Goal: Task Accomplishment & Management: Use online tool/utility

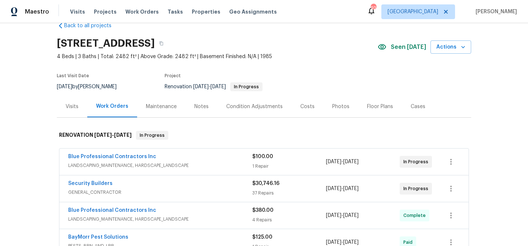
scroll to position [19, 0]
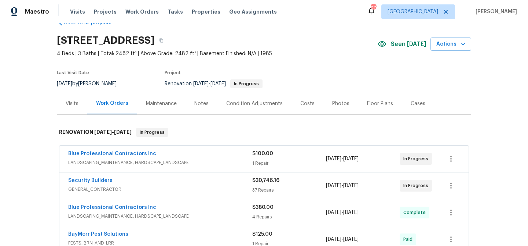
click at [132, 180] on div "Security Builders" at bounding box center [160, 181] width 184 height 9
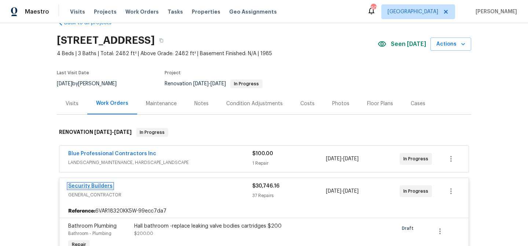
click at [101, 185] on link "Security Builders" at bounding box center [90, 185] width 44 height 5
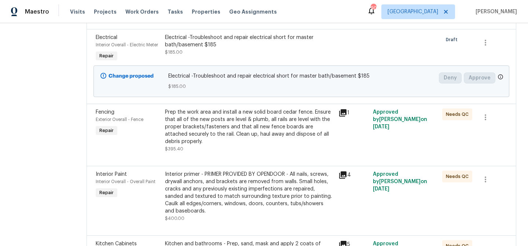
scroll to position [345, 0]
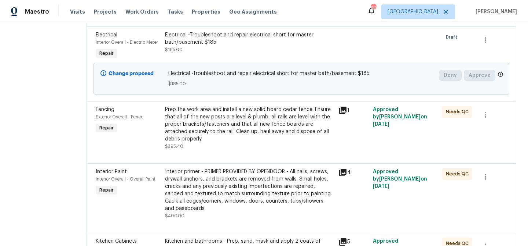
click at [274, 142] on div "Prep the work area and install a new solid board cedar fence. Ensure that all o…" at bounding box center [249, 124] width 169 height 37
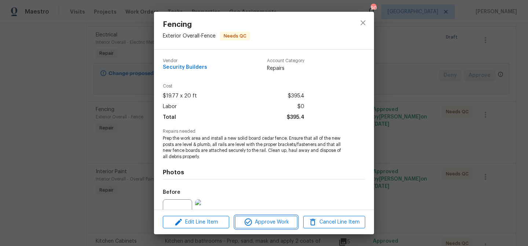
click at [273, 221] on span "Approve Work" at bounding box center [266, 221] width 58 height 9
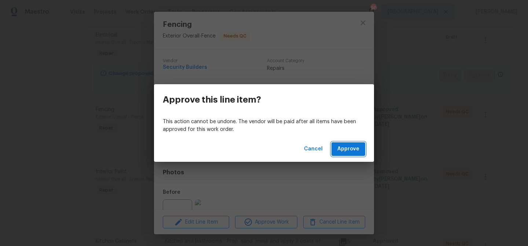
click at [340, 150] on span "Approve" at bounding box center [349, 148] width 22 height 9
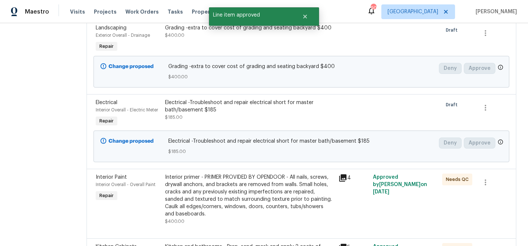
scroll to position [279, 0]
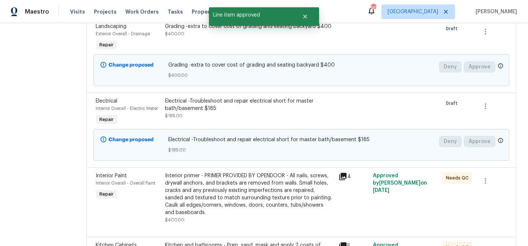
click at [272, 183] on div "Interior primer - PRIMER PROVIDED BY OPENDOOR - All nails, screws, drywall anch…" at bounding box center [249, 194] width 169 height 44
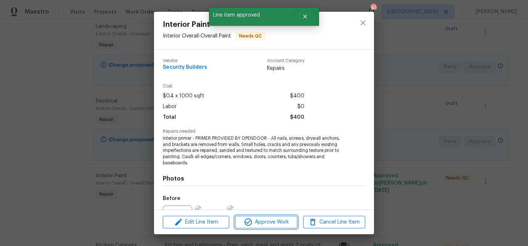
click at [266, 226] on button "Approve Work" at bounding box center [266, 221] width 62 height 13
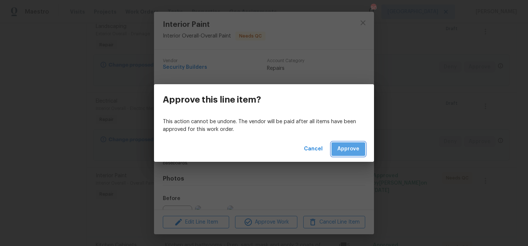
click at [347, 146] on span "Approve" at bounding box center [349, 148] width 22 height 9
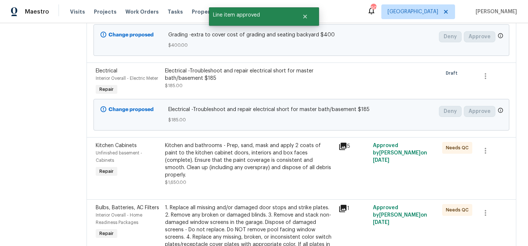
scroll to position [312, 0]
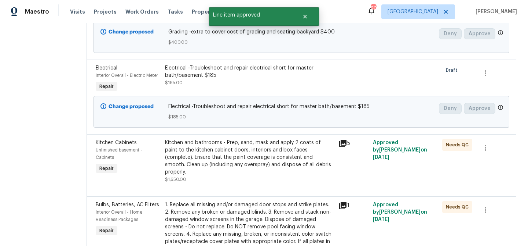
click at [253, 161] on div "Kitchen and bathrooms - Prep, sand, mask and apply 2 coats of paint to the kitc…" at bounding box center [249, 157] width 169 height 37
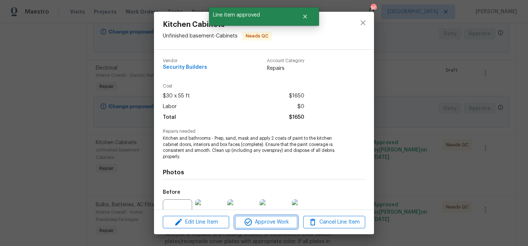
click at [266, 221] on span "Approve Work" at bounding box center [266, 221] width 58 height 9
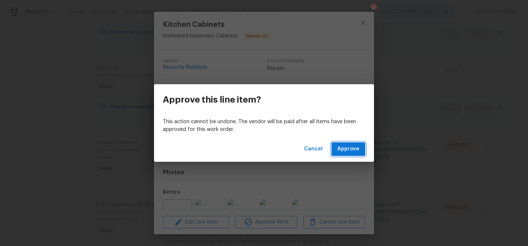
click at [339, 153] on button "Approve" at bounding box center [349, 149] width 34 height 14
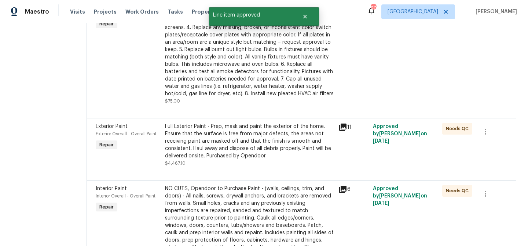
scroll to position [441, 0]
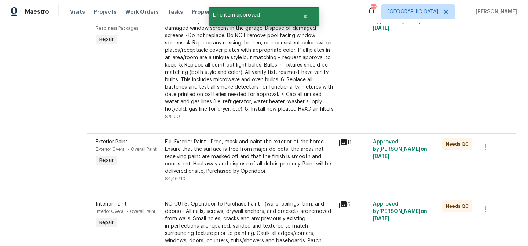
click at [248, 91] on div "1. Replace all missing and/or damaged door stops and strike plates. 2. Remove a…" at bounding box center [249, 61] width 169 height 103
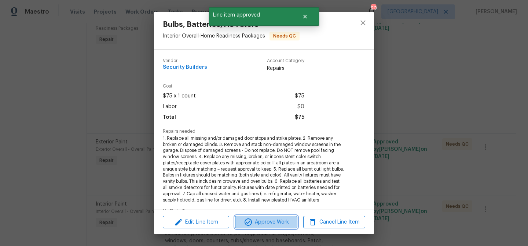
click at [265, 217] on span "Approve Work" at bounding box center [266, 221] width 58 height 9
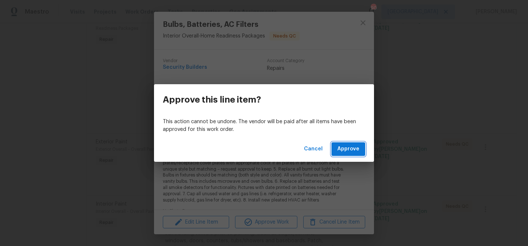
click at [350, 145] on span "Approve" at bounding box center [349, 148] width 22 height 9
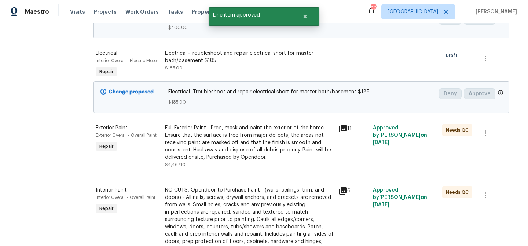
scroll to position [334, 0]
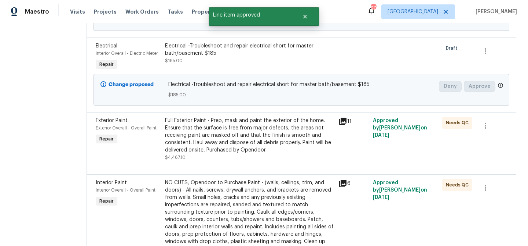
click at [266, 153] on div "Full Exterior Paint - Prep, mask and paint the exterior of the home. Ensure tha…" at bounding box center [249, 135] width 169 height 37
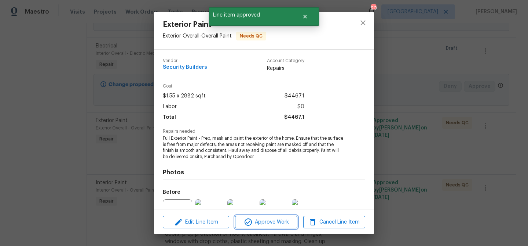
click at [279, 227] on button "Approve Work" at bounding box center [266, 221] width 62 height 13
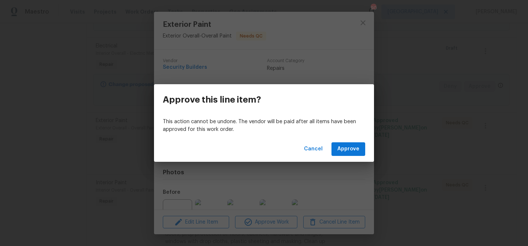
click at [337, 156] on div "Cancel Approve" at bounding box center [264, 148] width 220 height 25
click at [339, 152] on span "Approve" at bounding box center [349, 148] width 22 height 9
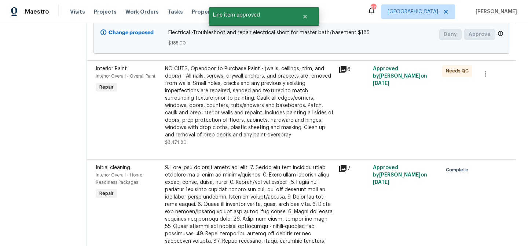
scroll to position [332, 0]
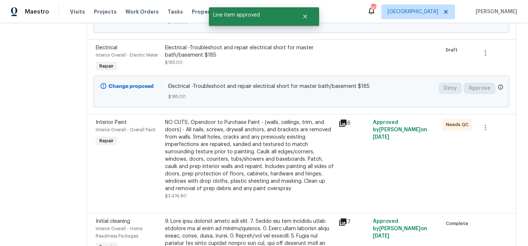
click at [256, 175] on div "NO CUTS, Opendoor to Purchase Paint - (walls, ceilings, trim, and doors) - All …" at bounding box center [249, 155] width 169 height 73
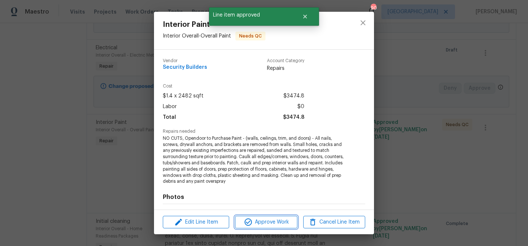
click at [277, 218] on span "Approve Work" at bounding box center [266, 221] width 58 height 9
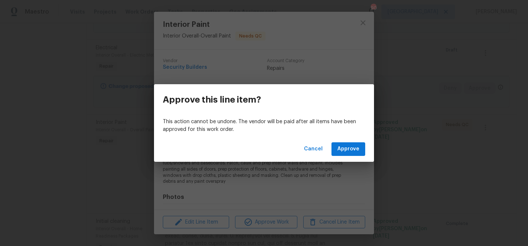
click at [351, 138] on div "Cancel Approve" at bounding box center [264, 148] width 220 height 25
click at [344, 148] on span "Approve" at bounding box center [349, 148] width 22 height 9
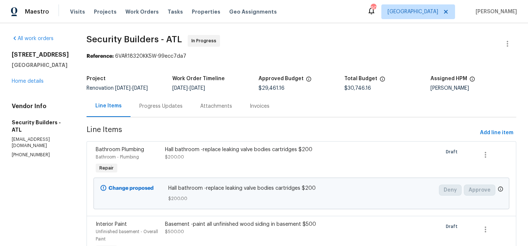
scroll to position [8, 0]
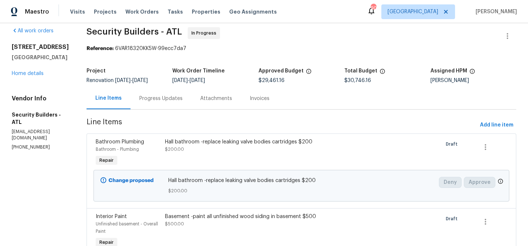
click at [262, 151] on div "Hall bathroom -replace leaking valve bodies cartridges $200 $200.00" at bounding box center [249, 145] width 169 height 15
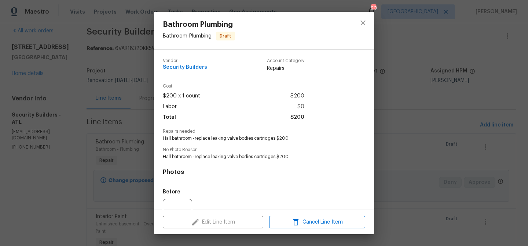
scroll to position [74, 0]
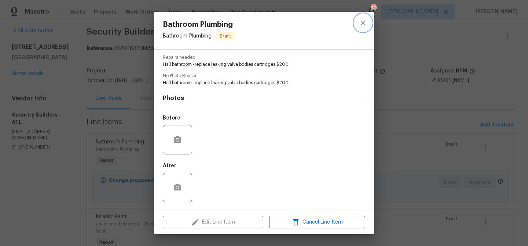
click at [366, 24] on icon "close" at bounding box center [363, 22] width 9 height 9
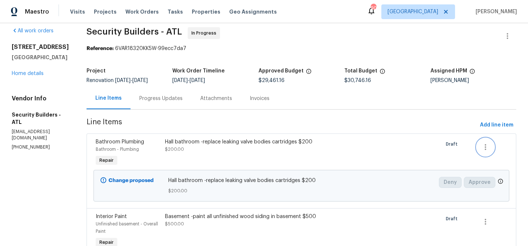
click at [486, 144] on icon "button" at bounding box center [485, 146] width 9 height 9
click at [394, 154] on div at bounding box center [264, 123] width 528 height 246
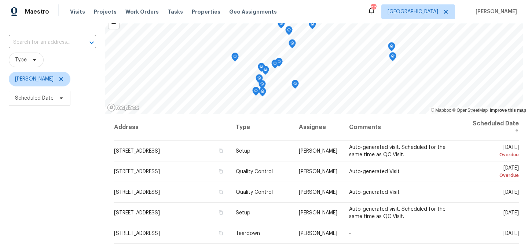
scroll to position [54, 0]
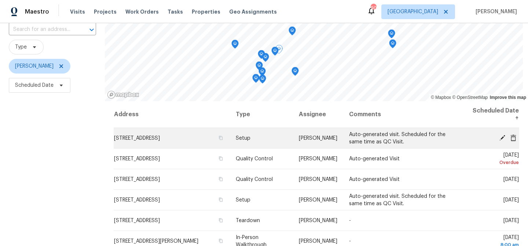
click at [222, 140] on td "[STREET_ADDRESS]" at bounding box center [172, 138] width 116 height 21
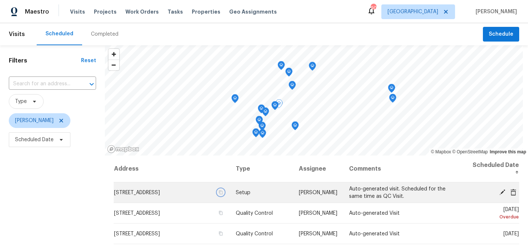
click at [219, 192] on icon "button" at bounding box center [221, 192] width 4 height 4
